Goal: Task Accomplishment & Management: Use online tool/utility

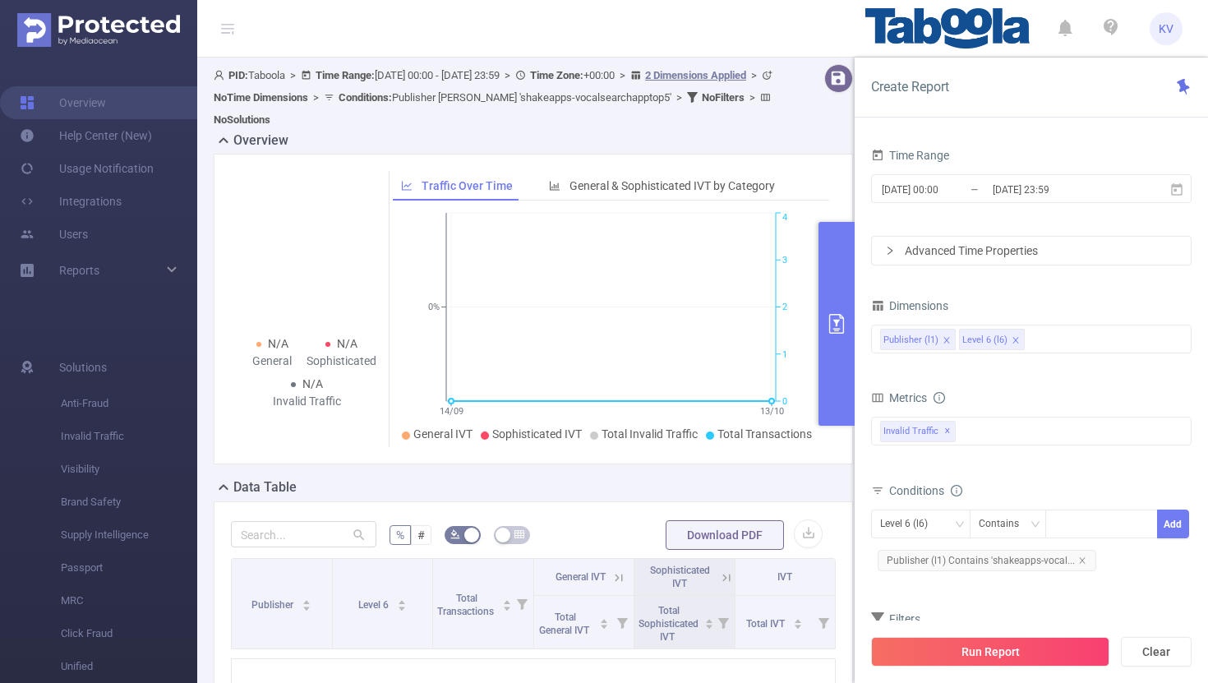
scroll to position [44, 0]
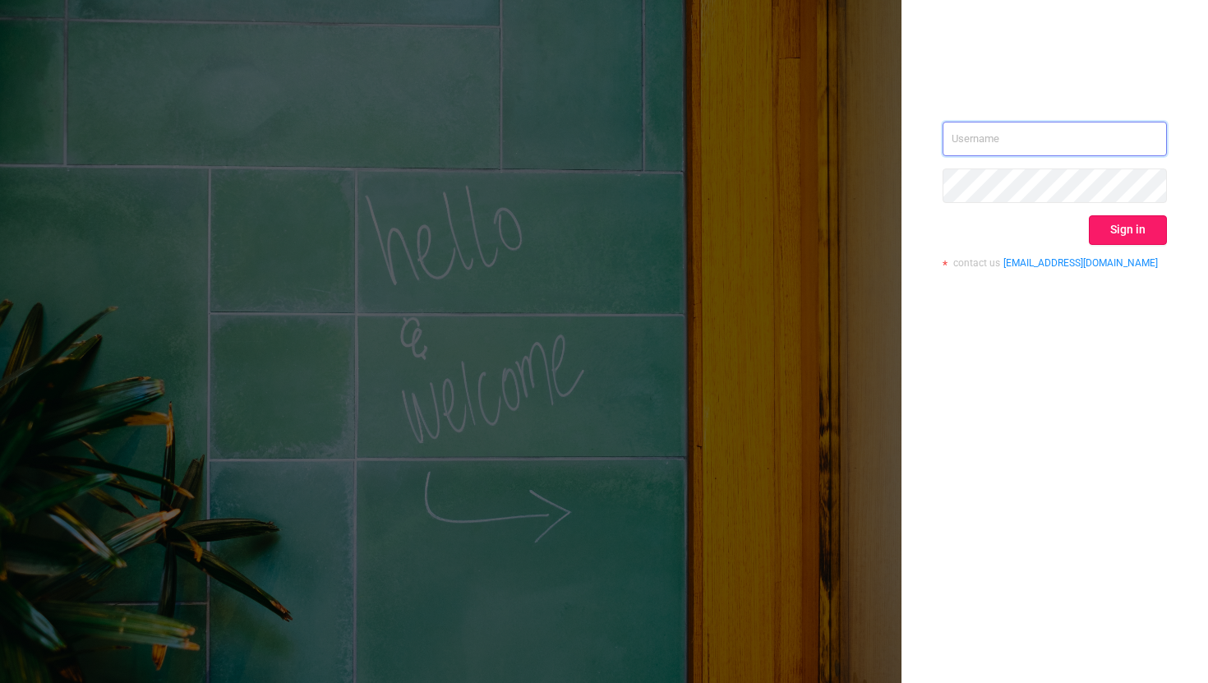
type input "kriti.v@taboola.com"
click at [1140, 227] on button "Sign in" at bounding box center [1128, 230] width 78 height 30
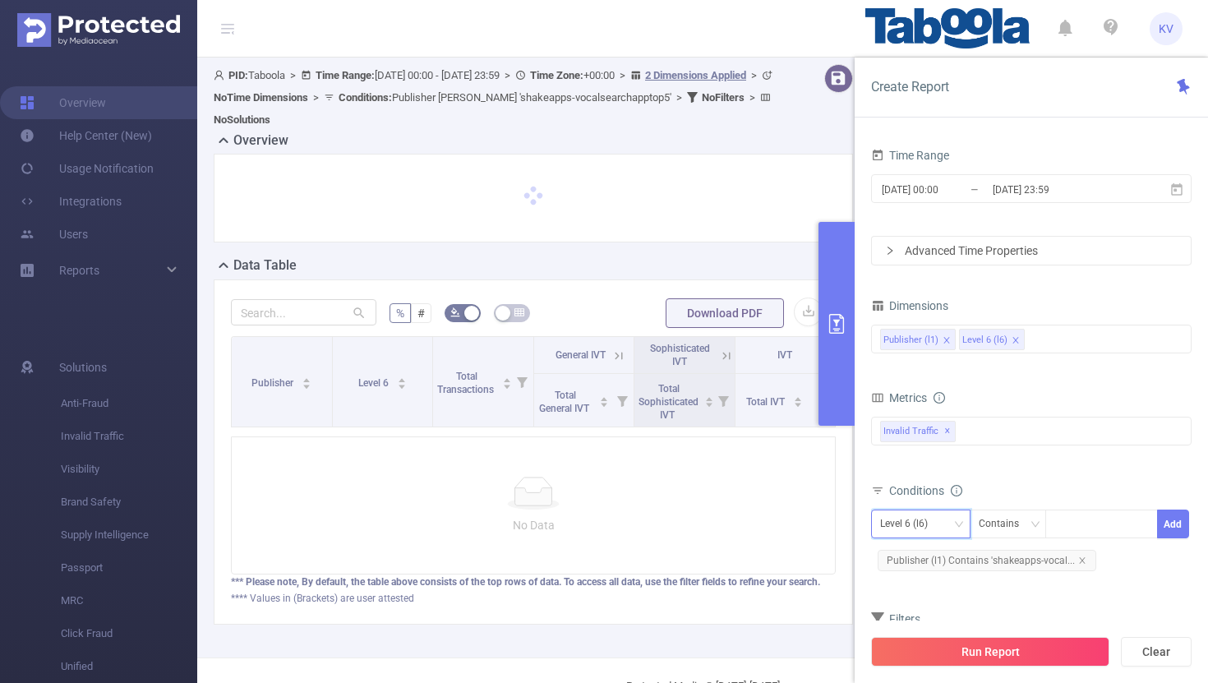
click at [932, 523] on div "Level 6 (l6)" at bounding box center [909, 523] width 59 height 27
click at [936, 560] on li "Publisher (l1)" at bounding box center [920, 558] width 99 height 26
click at [1078, 524] on div at bounding box center [1102, 523] width 95 height 27
paste input "xuliang-topicspree"
type input "xuliang-topicspree"
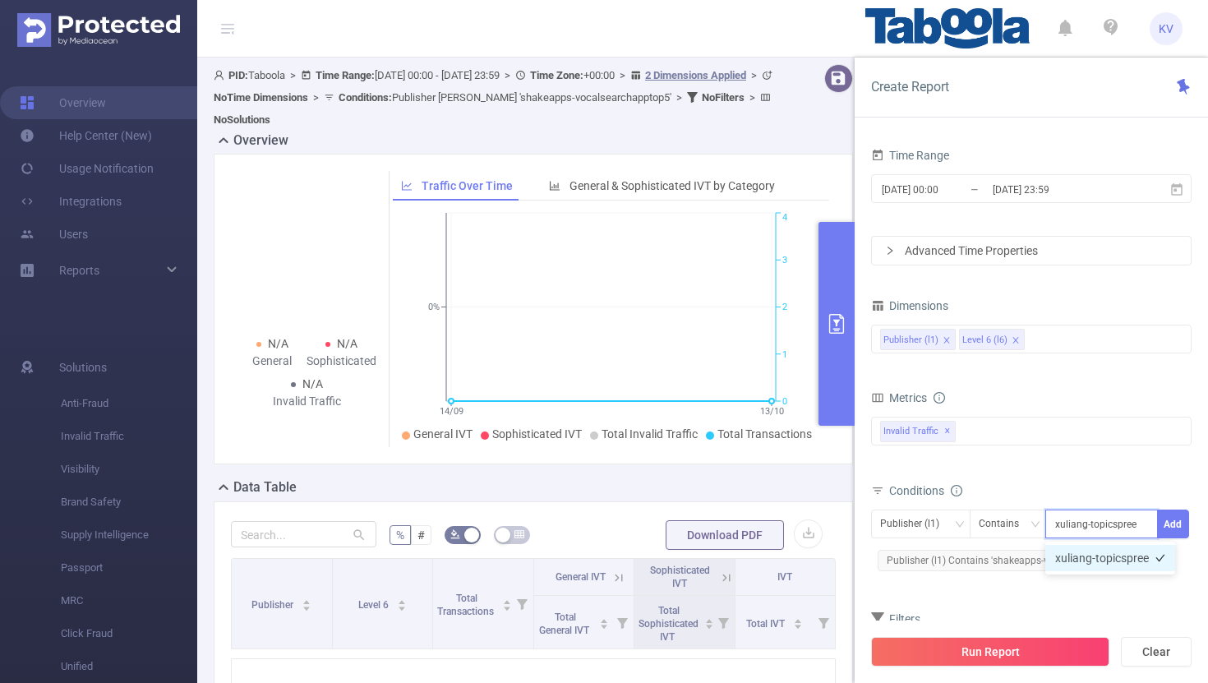
click at [1094, 562] on li "xuliang-topicspree" at bounding box center [1111, 558] width 130 height 26
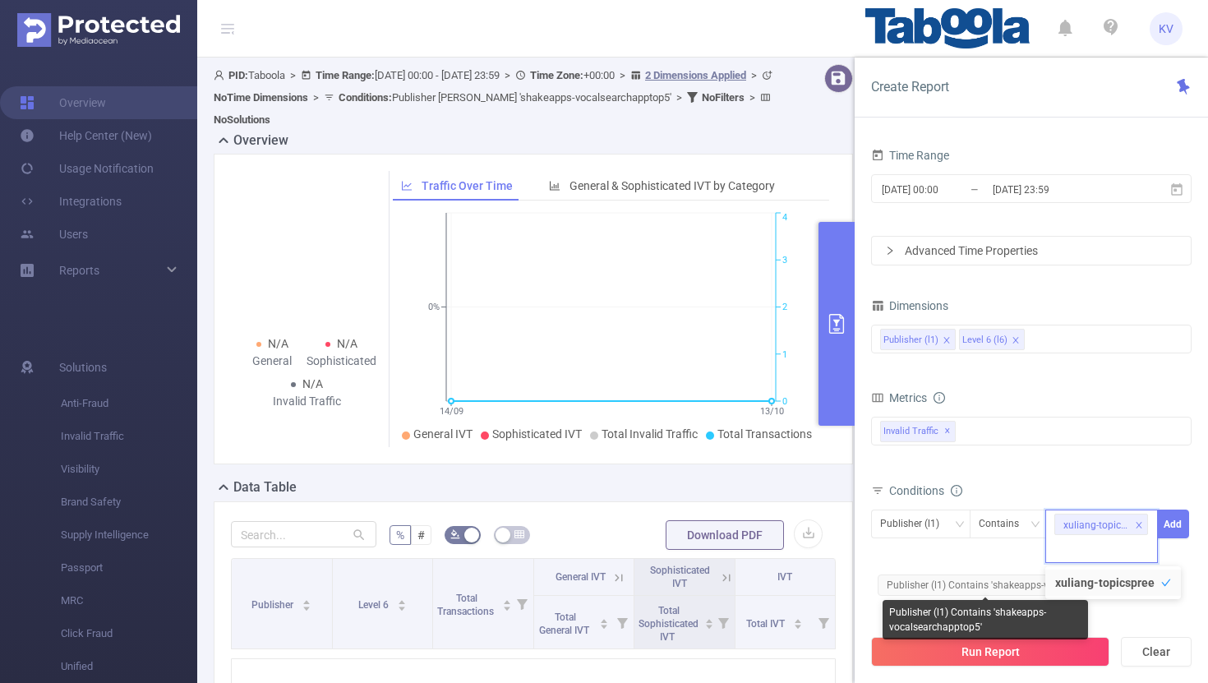
click at [1001, 561] on span "Publisher (l1) Contains xuliang-topicspree Add" at bounding box center [1031, 536] width 321 height 53
click at [1081, 585] on icon "icon: close" at bounding box center [1082, 585] width 8 height 8
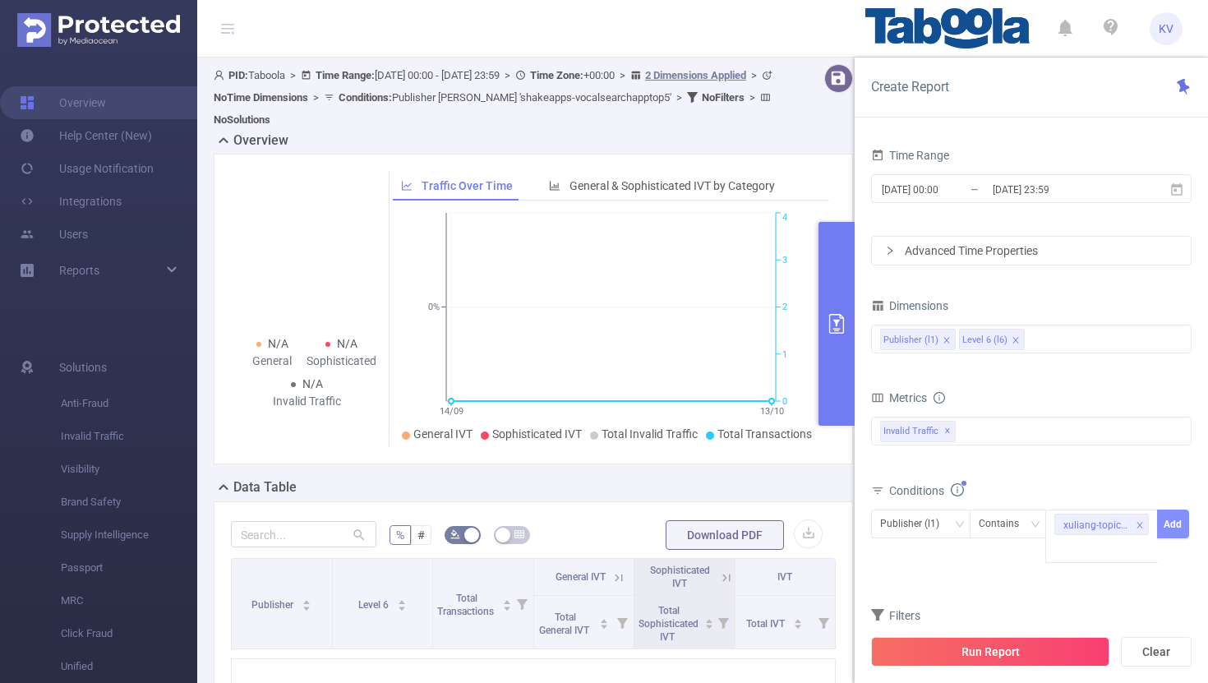
click at [1176, 526] on button "Add" at bounding box center [1173, 524] width 32 height 29
click at [982, 657] on button "Run Report" at bounding box center [990, 652] width 238 height 30
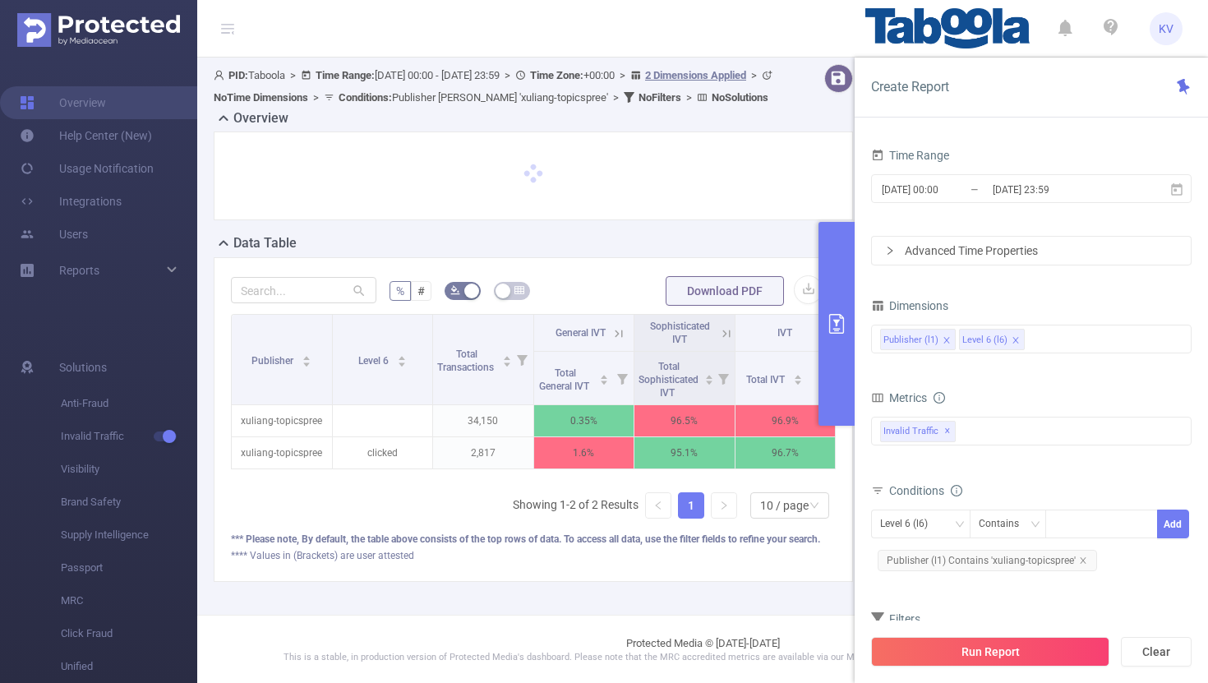
click at [768, 201] on div at bounding box center [533, 176] width 605 height 54
click at [847, 298] on button "primary" at bounding box center [837, 324] width 36 height 204
click at [838, 335] on button "primary" at bounding box center [837, 324] width 36 height 204
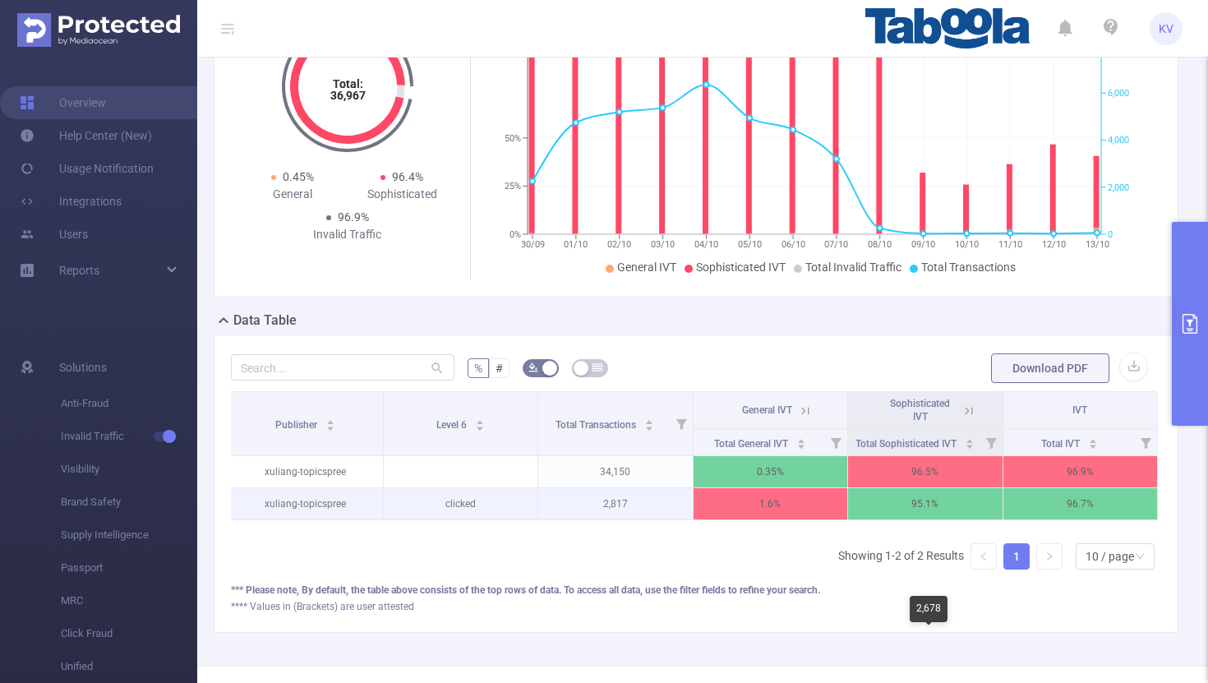
scroll to position [147, 0]
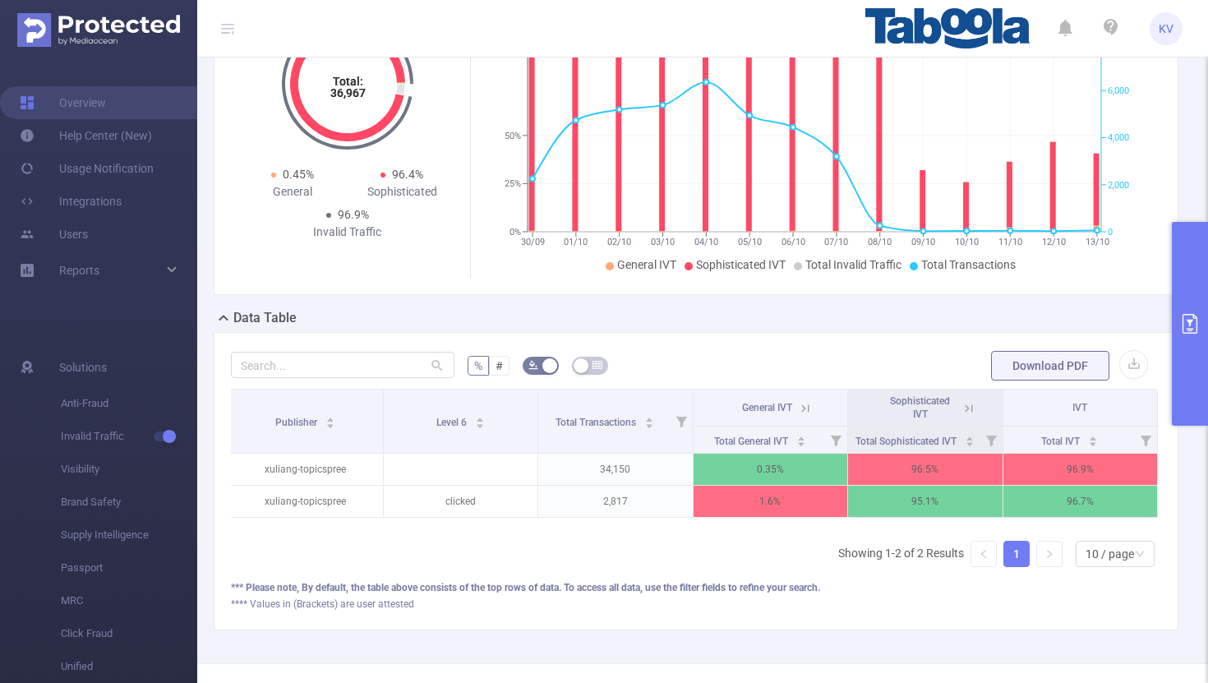
click at [975, 412] on icon at bounding box center [969, 408] width 15 height 15
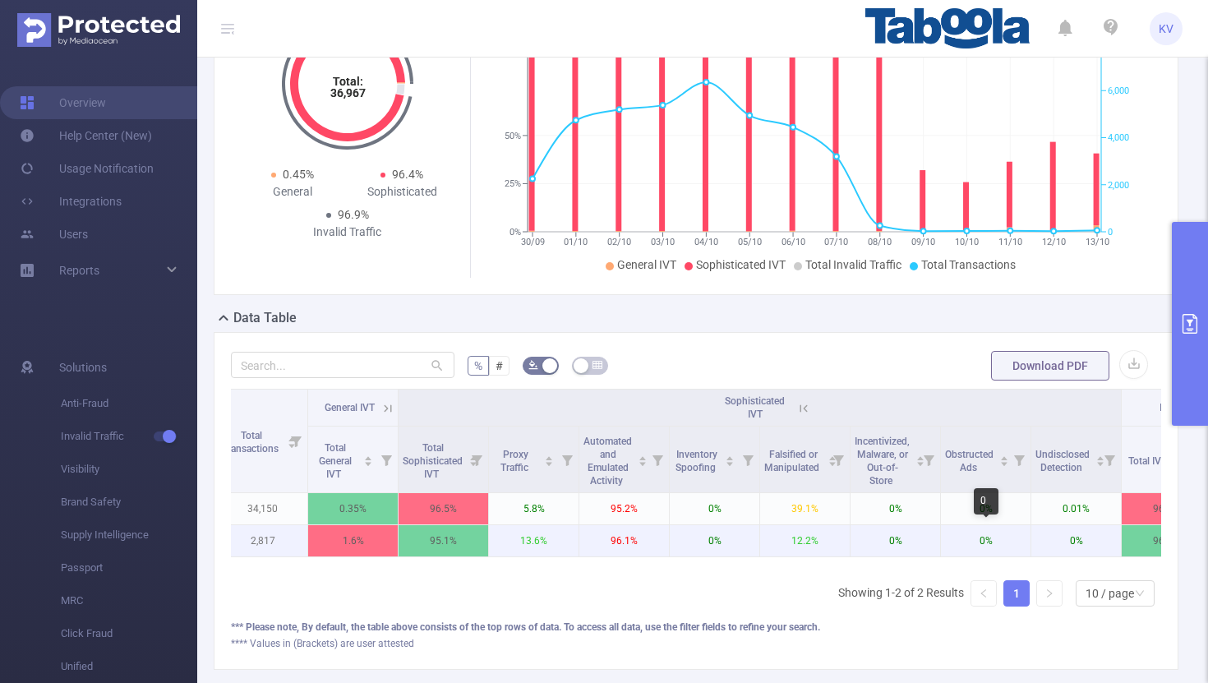
scroll to position [0, 249]
